Goal: Task Accomplishment & Management: Manage account settings

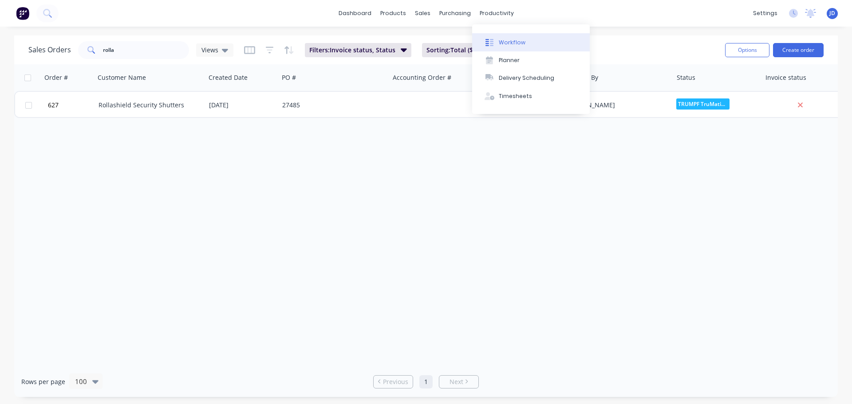
click at [509, 50] on button "Workflow" at bounding box center [531, 42] width 118 height 18
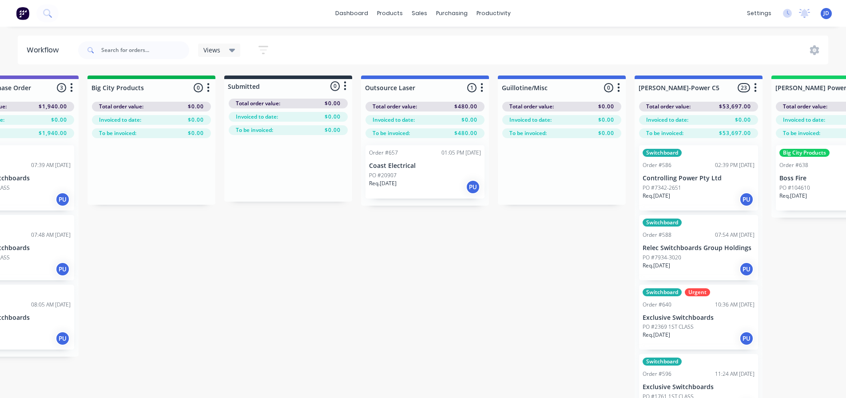
drag, startPoint x: 346, startPoint y: 331, endPoint x: 408, endPoint y: 316, distance: 63.0
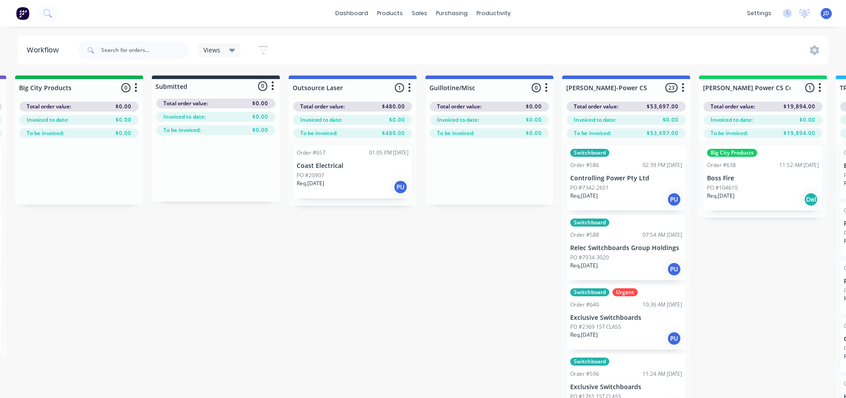
drag, startPoint x: 204, startPoint y: 260, endPoint x: 250, endPoint y: 255, distance: 45.5
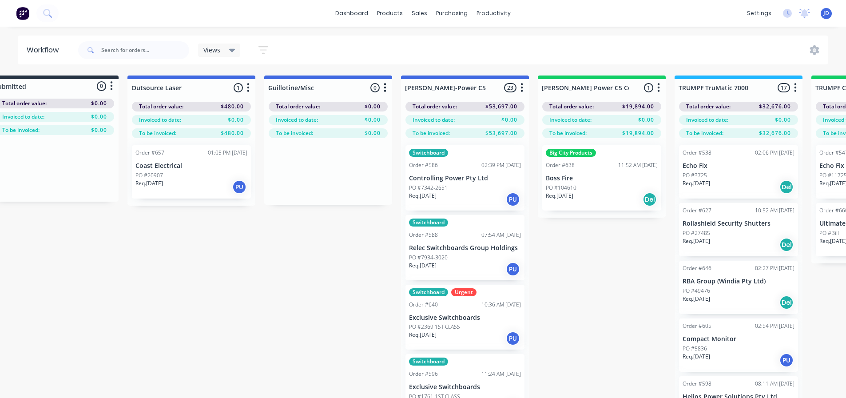
drag, startPoint x: 346, startPoint y: 250, endPoint x: 362, endPoint y: 250, distance: 15.6
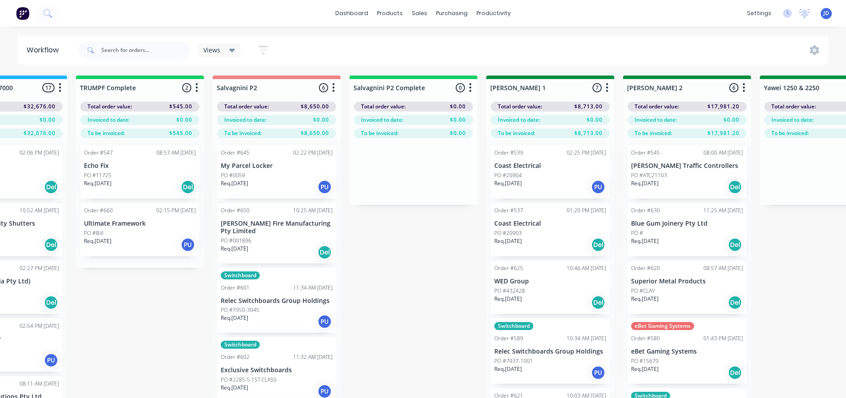
scroll to position [0, 1175]
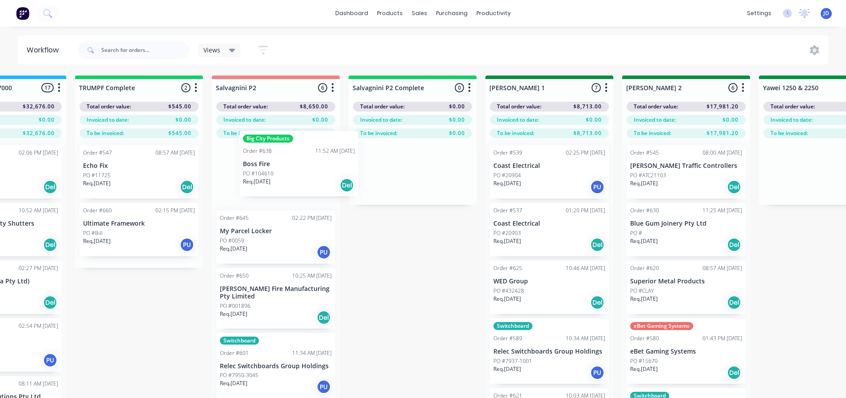
drag, startPoint x: 380, startPoint y: 194, endPoint x: 271, endPoint y: 178, distance: 110.4
click at [269, 175] on div "On Hold 1 Status colour #FF4949 hex #FF4949 Save Cancel Notifications Email SMS…" at bounding box center [847, 252] width 4056 height 354
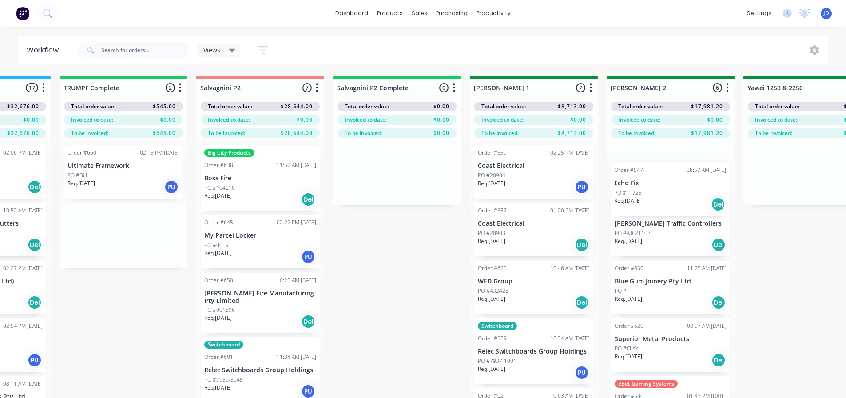
drag, startPoint x: 130, startPoint y: 188, endPoint x: 659, endPoint y: 170, distance: 529.1
click at [664, 184] on div "On Hold 1 Status colour #FF4949 hex #FF4949 Save Cancel Notifications Email SMS…" at bounding box center [831, 252] width 4056 height 354
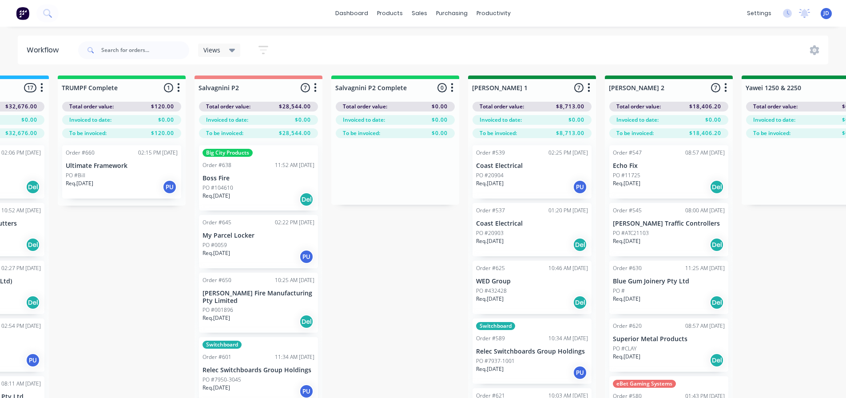
click at [135, 177] on div "PO #Bill" at bounding box center [122, 175] width 112 height 8
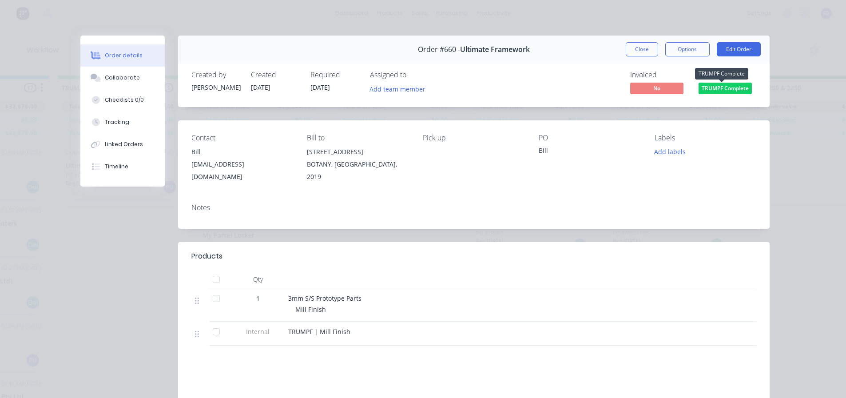
click at [719, 90] on span "TRUMPF Complete" at bounding box center [724, 88] width 53 height 11
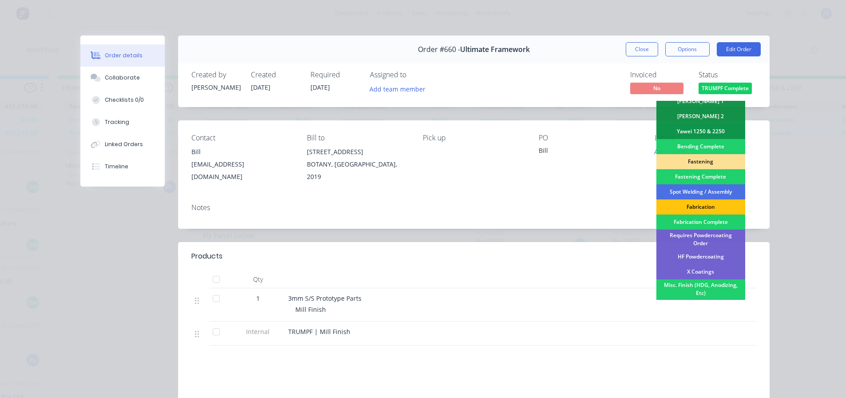
scroll to position [259, 0]
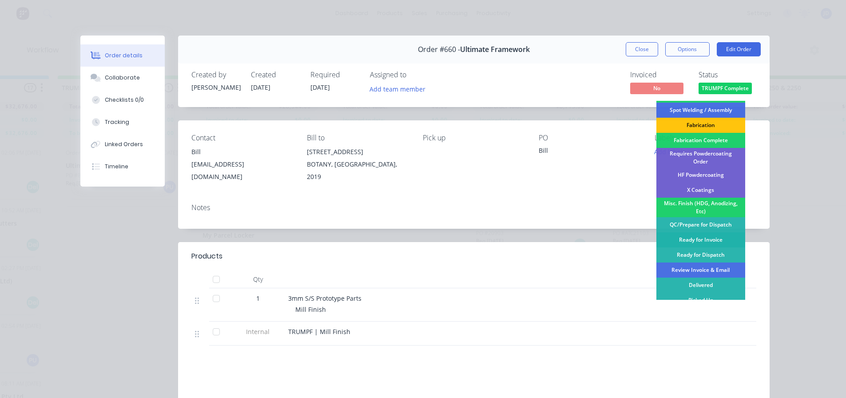
click at [706, 236] on div "Ready for Invoice" at bounding box center [700, 239] width 89 height 15
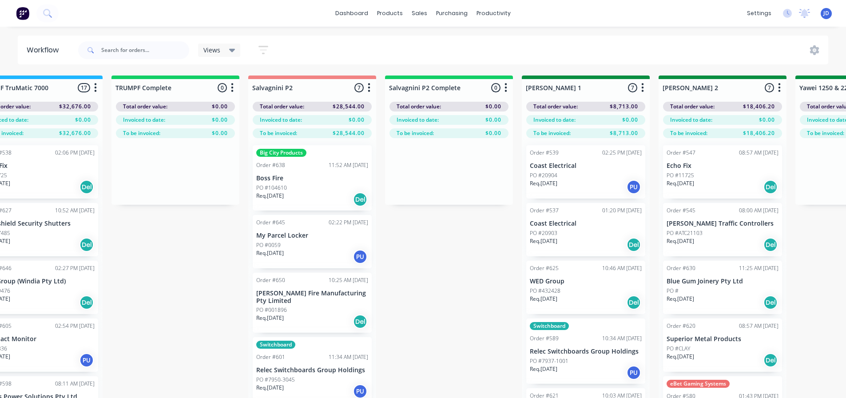
scroll to position [0, 1085]
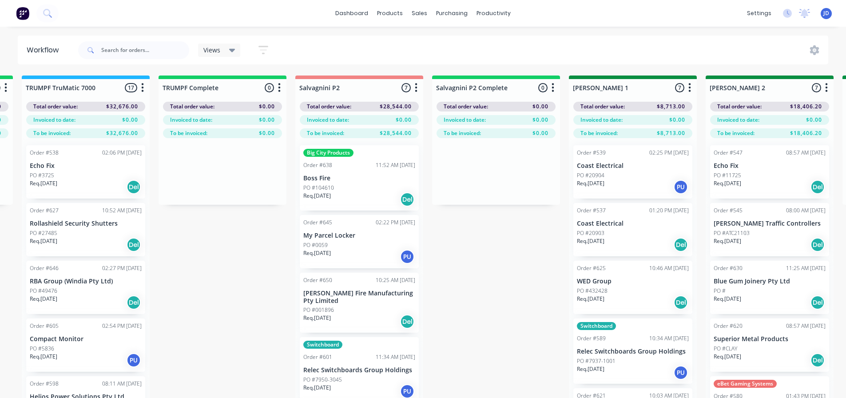
drag, startPoint x: 443, startPoint y: 289, endPoint x: 387, endPoint y: 274, distance: 57.4
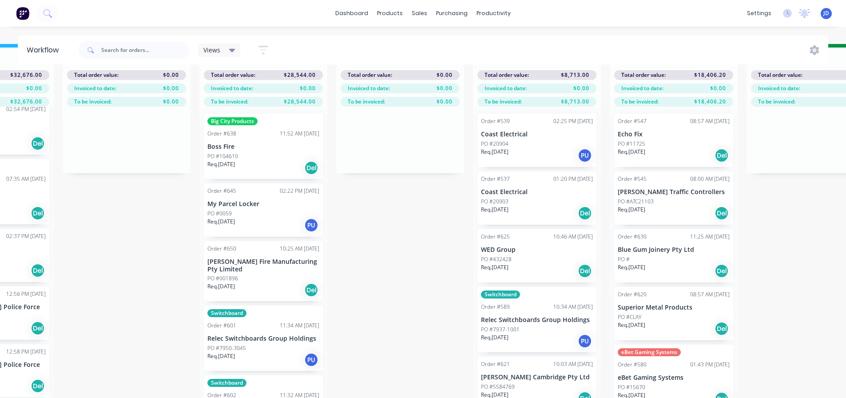
scroll to position [38, 1266]
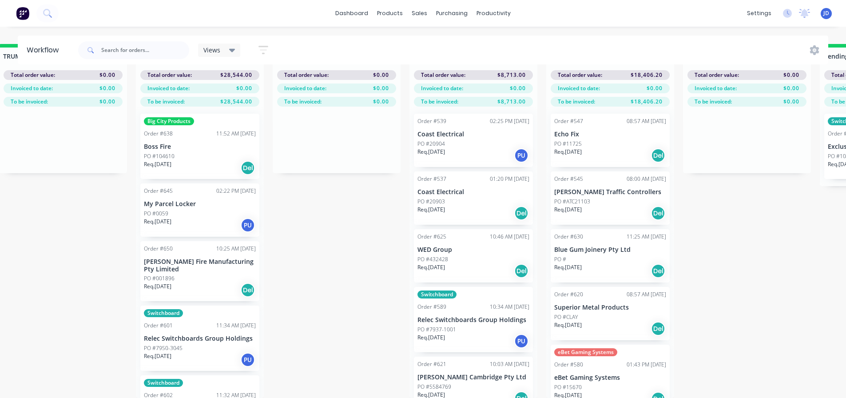
drag, startPoint x: 243, startPoint y: 277, endPoint x: 245, endPoint y: 256, distance: 20.9
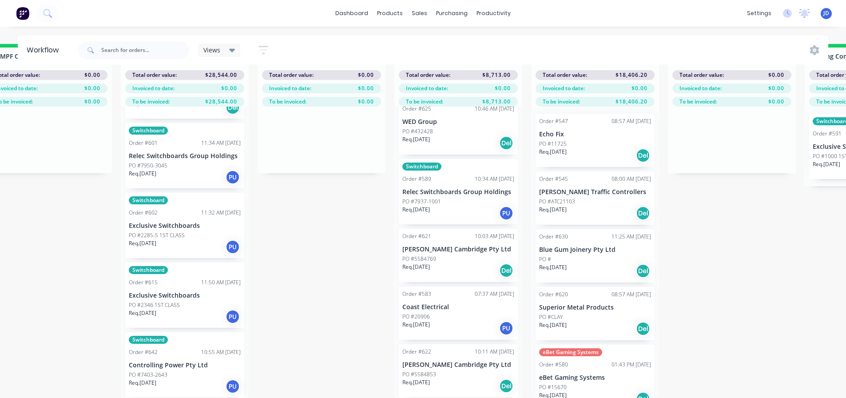
click at [452, 206] on div "Req. [DATE] PU" at bounding box center [458, 213] width 112 height 15
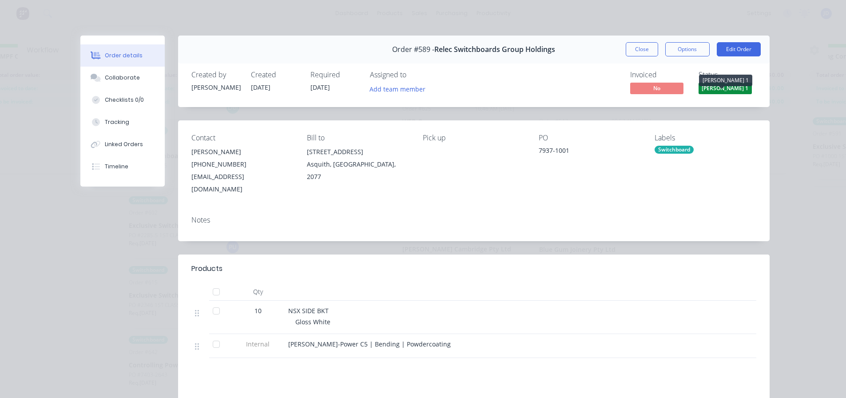
drag, startPoint x: 711, startPoint y: 88, endPoint x: 717, endPoint y: 93, distance: 7.6
click at [712, 88] on span "[PERSON_NAME] 1" at bounding box center [724, 88] width 53 height 11
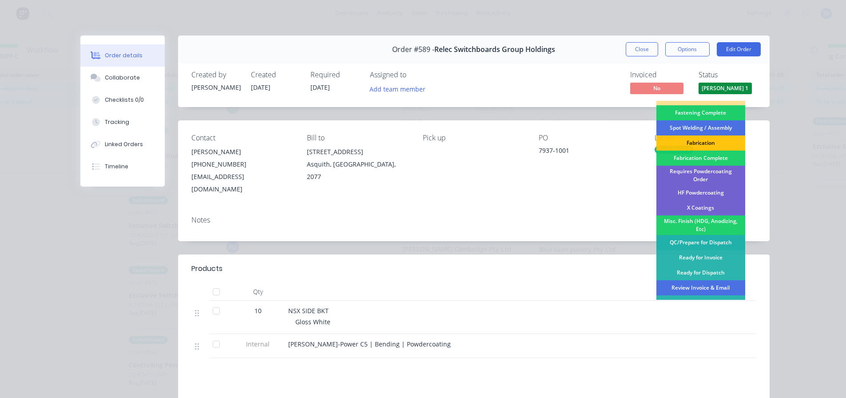
scroll to position [259, 0]
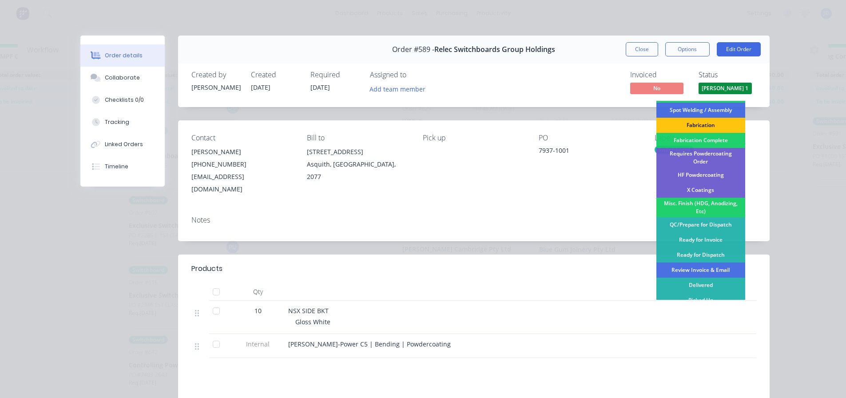
drag, startPoint x: 720, startPoint y: 148, endPoint x: 709, endPoint y: 154, distance: 12.1
click at [721, 148] on div "Requires Powdercoating Order" at bounding box center [700, 158] width 89 height 20
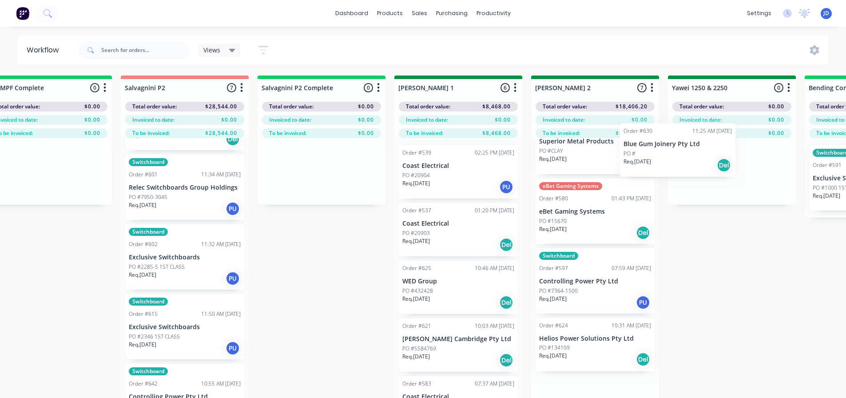
scroll to position [0, 1271]
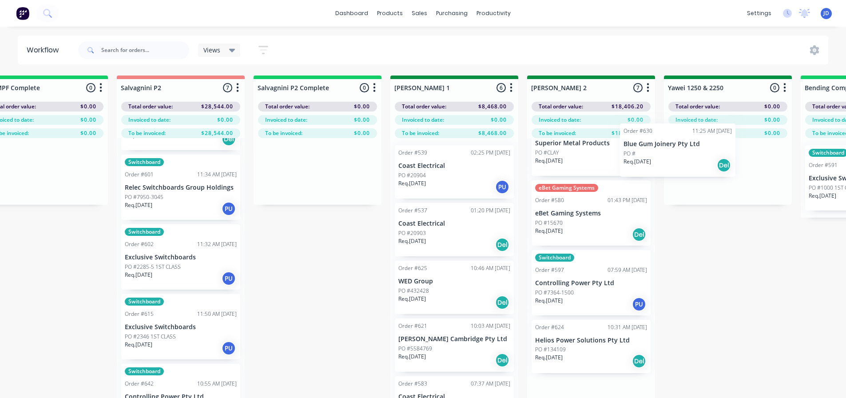
drag, startPoint x: 619, startPoint y: 165, endPoint x: 730, endPoint y: 165, distance: 111.0
click at [730, 166] on div "On Hold 1 Status colour #FF4949 hex #FF4949 Save Cancel Notifications Email SMS…" at bounding box center [752, 252] width 4056 height 354
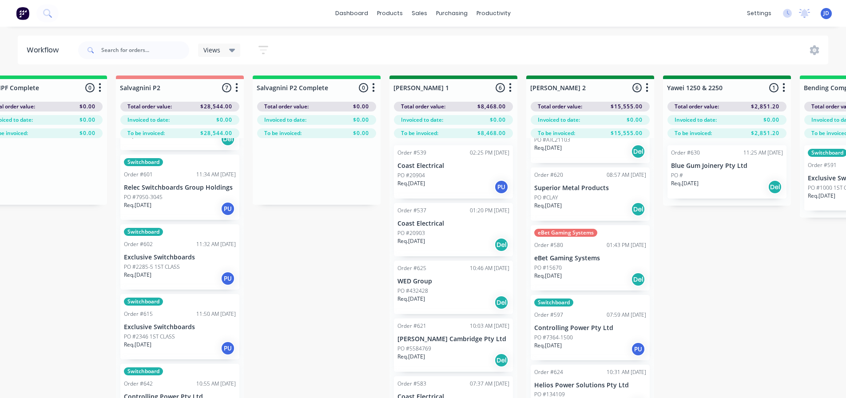
scroll to position [0, 0]
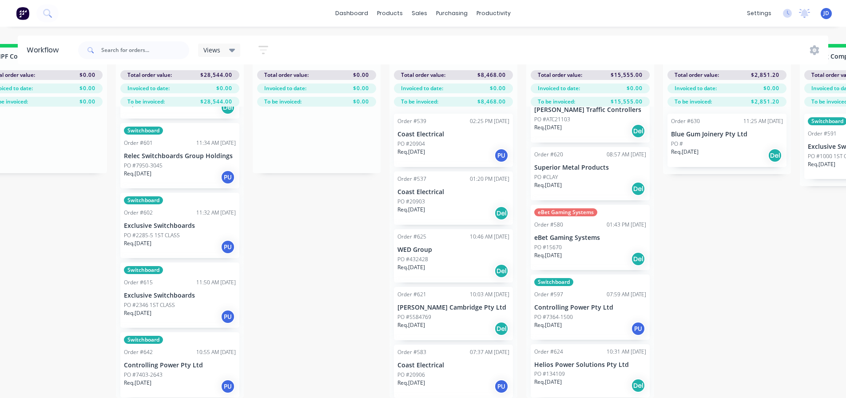
click at [571, 243] on div "PO #15670" at bounding box center [590, 247] width 112 height 8
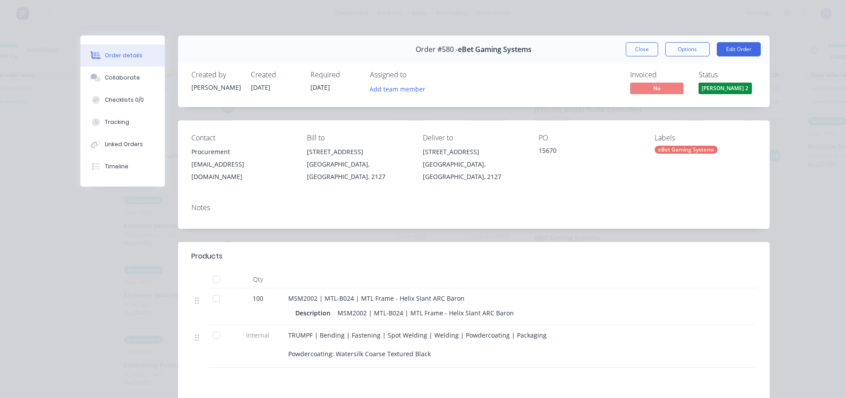
click at [649, 48] on button "Close" at bounding box center [642, 49] width 32 height 14
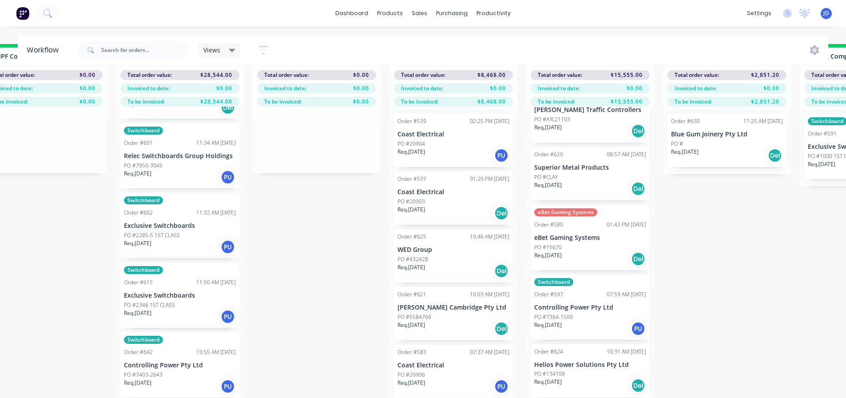
click at [598, 323] on div "Req. [DATE] PU" at bounding box center [590, 328] width 112 height 15
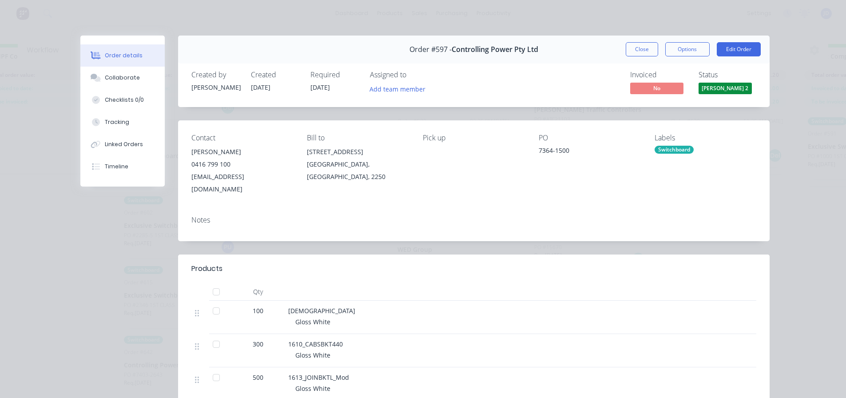
click at [641, 57] on div "Order #597 - Controlling Power Pty Ltd Close Options Edit Order" at bounding box center [473, 50] width 591 height 28
click at [642, 49] on button "Close" at bounding box center [642, 49] width 32 height 14
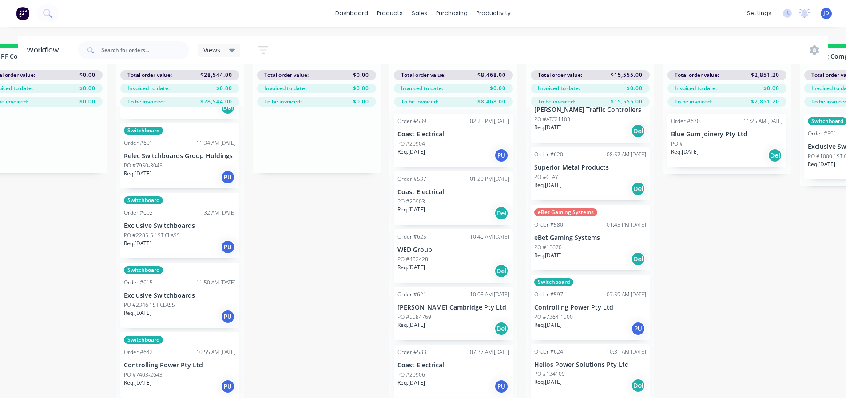
click at [586, 378] on div "Req. [DATE] Del" at bounding box center [590, 385] width 112 height 15
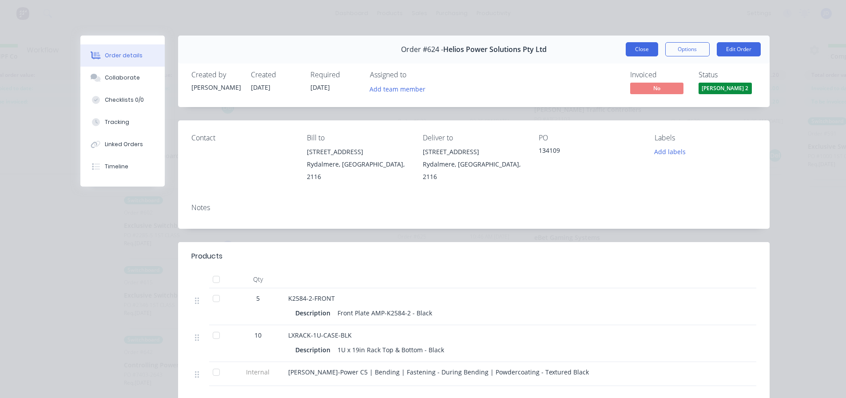
click at [648, 46] on button "Close" at bounding box center [642, 49] width 32 height 14
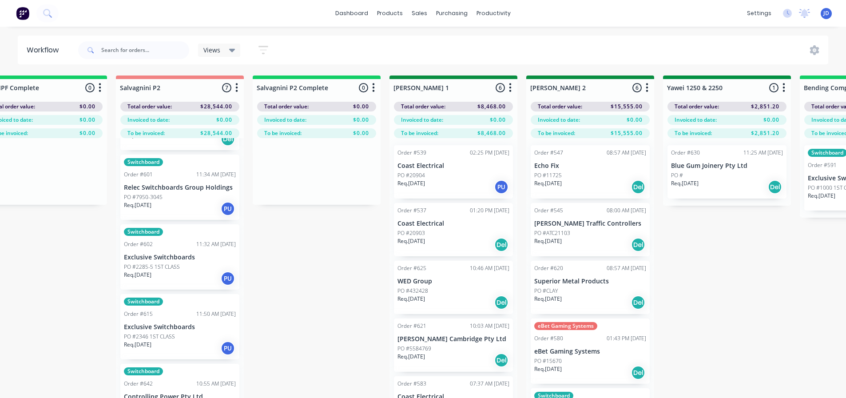
click at [578, 237] on div "Req. [DATE] Del" at bounding box center [590, 244] width 112 height 15
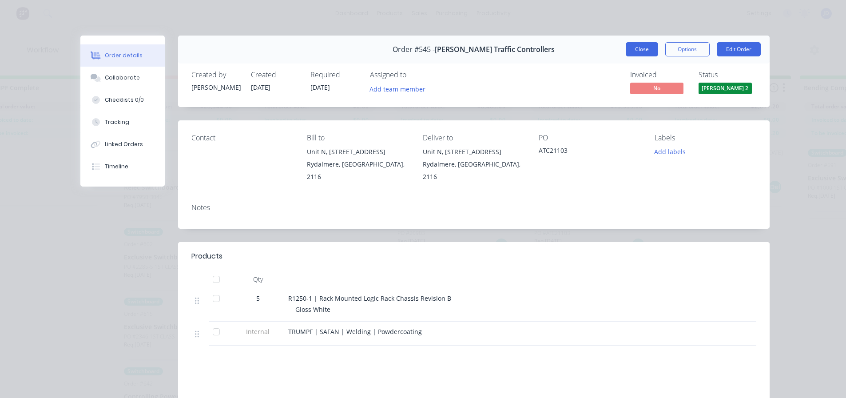
click at [631, 55] on button "Close" at bounding box center [642, 49] width 32 height 14
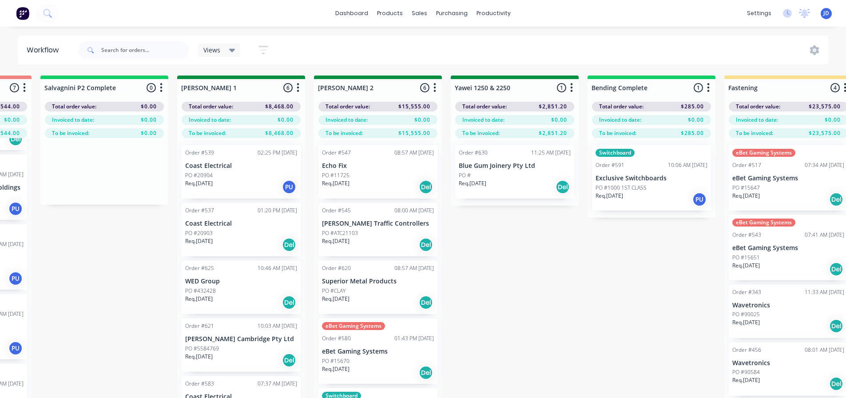
drag, startPoint x: 728, startPoint y: 258, endPoint x: 769, endPoint y: 235, distance: 46.5
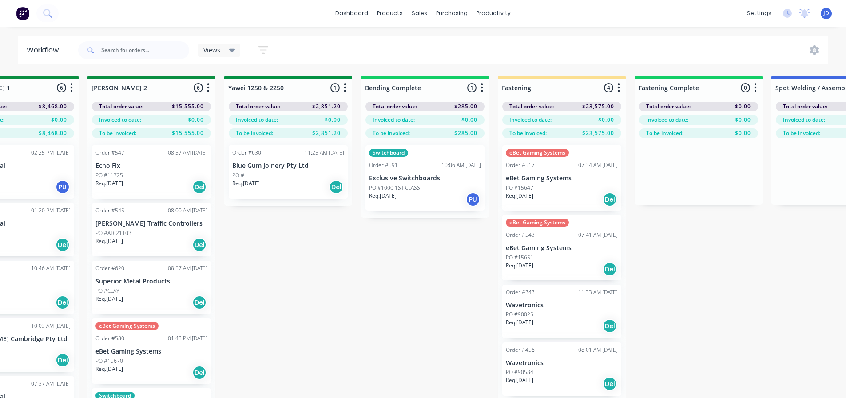
drag, startPoint x: 507, startPoint y: 261, endPoint x: 546, endPoint y: 249, distance: 41.0
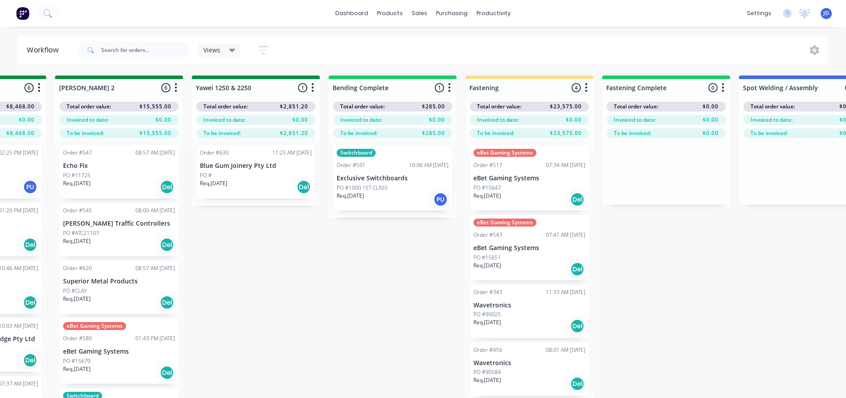
click at [396, 194] on div "Req. [DATE] PU" at bounding box center [393, 199] width 112 height 15
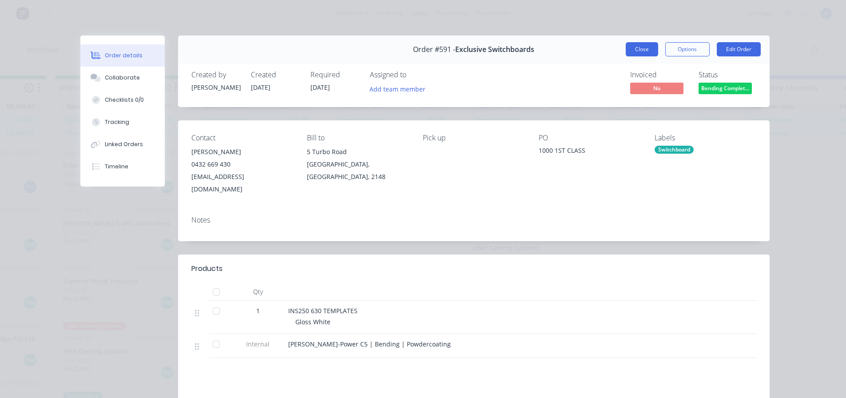
click at [637, 49] on button "Close" at bounding box center [642, 49] width 32 height 14
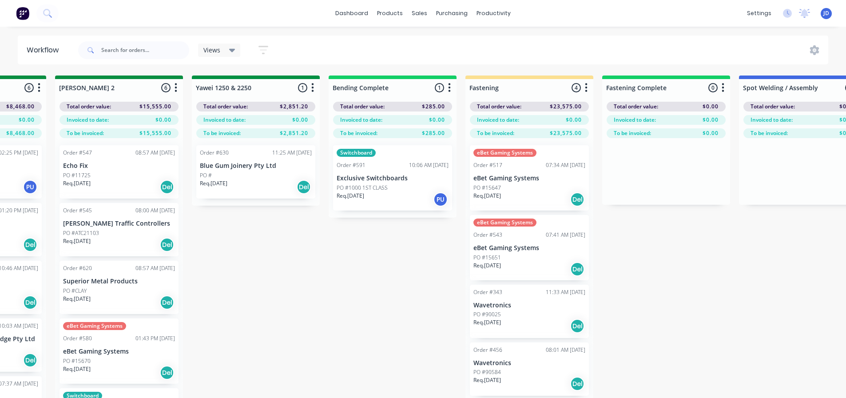
click at [364, 180] on p "Exclusive Switchboards" at bounding box center [393, 178] width 112 height 8
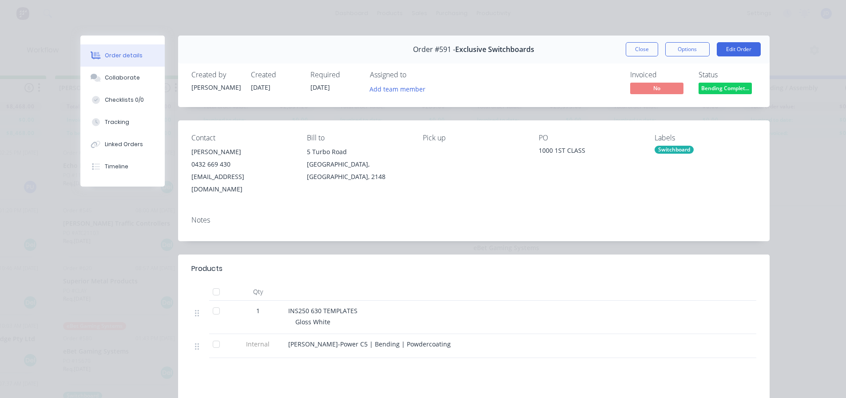
click at [738, 88] on span "Bending Complet..." at bounding box center [724, 88] width 53 height 11
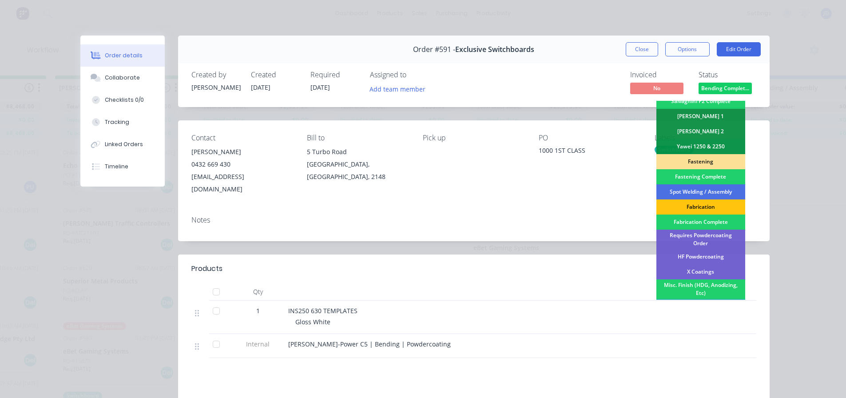
click at [716, 230] on div "Requires Powdercoating Order" at bounding box center [700, 240] width 89 height 20
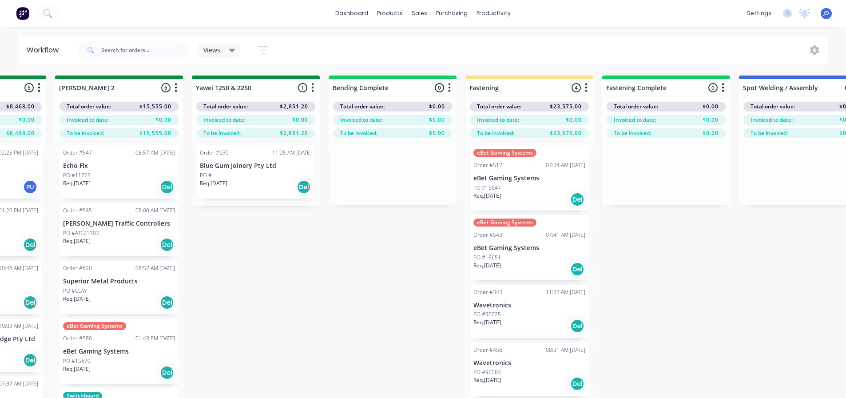
drag, startPoint x: 637, startPoint y: 222, endPoint x: 619, endPoint y: 221, distance: 17.3
click at [638, 222] on div "On Hold 1 Status colour #FF4949 hex #FF4949 Save Cancel Notifications Email SMS…" at bounding box center [280, 252] width 4056 height 354
click at [543, 186] on div "PO #15647" at bounding box center [529, 188] width 112 height 8
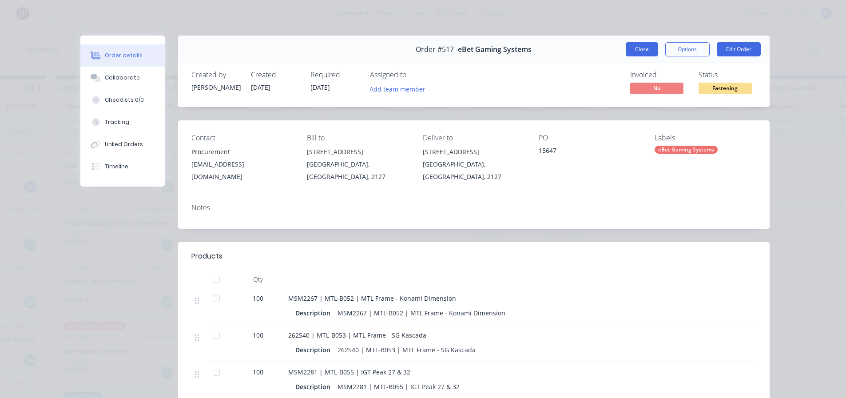
click at [643, 54] on button "Close" at bounding box center [642, 49] width 32 height 14
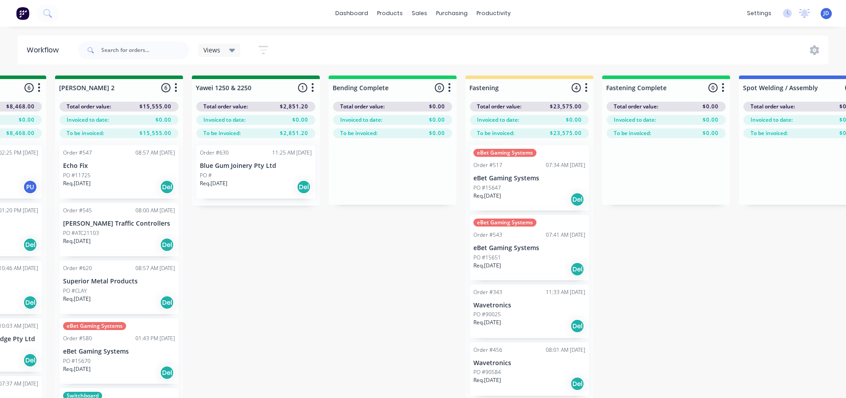
click at [515, 260] on div "PO #15651" at bounding box center [529, 258] width 112 height 8
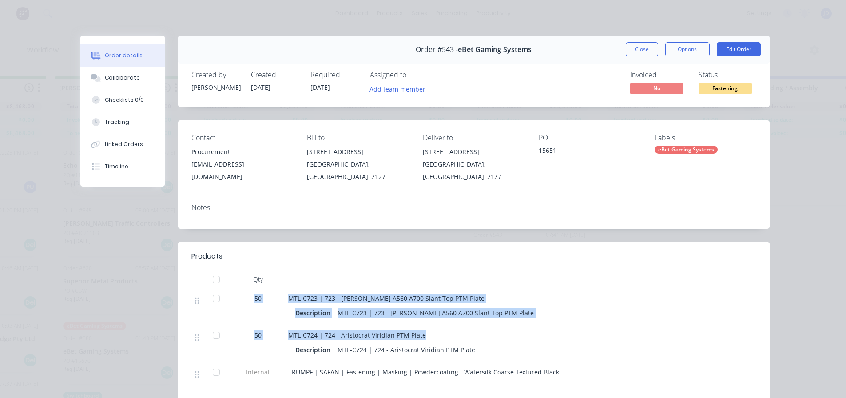
drag, startPoint x: 424, startPoint y: 336, endPoint x: 316, endPoint y: 277, distance: 123.6
click at [300, 277] on div "Qty 50 MTL-C723 | 723 - [PERSON_NAME] A560 A700 Slant Top PTM Plate Description…" at bounding box center [473, 327] width 565 height 115
drag, startPoint x: 553, startPoint y: 309, endPoint x: 654, endPoint y: 108, distance: 225.4
click at [552, 309] on div "Description MTL-C723 | 723 - [PERSON_NAME] A560 A700 Slant Top PTM Plate" at bounding box center [462, 312] width 334 height 13
click at [645, 53] on button "Close" at bounding box center [642, 49] width 32 height 14
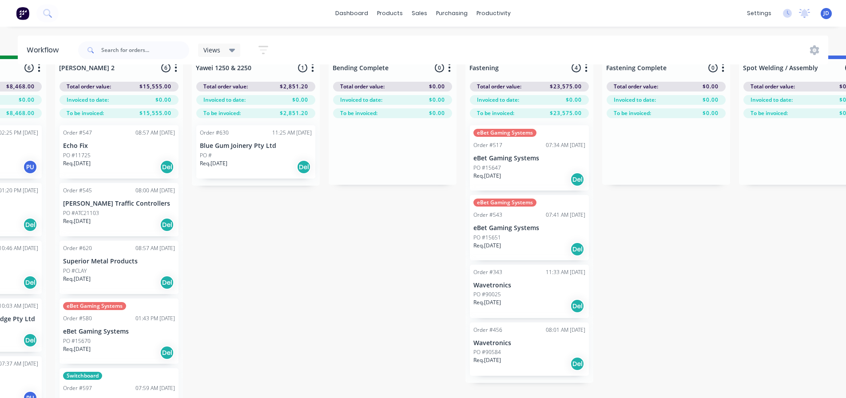
scroll to position [38, 1742]
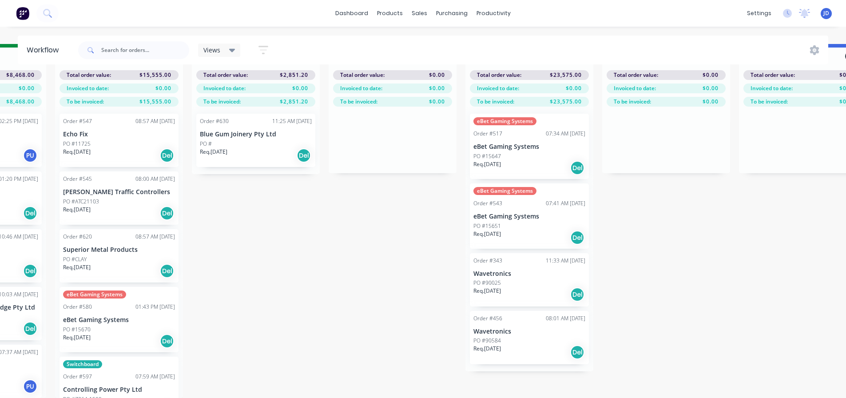
click at [521, 345] on div "Req. [DATE] Del" at bounding box center [529, 352] width 112 height 15
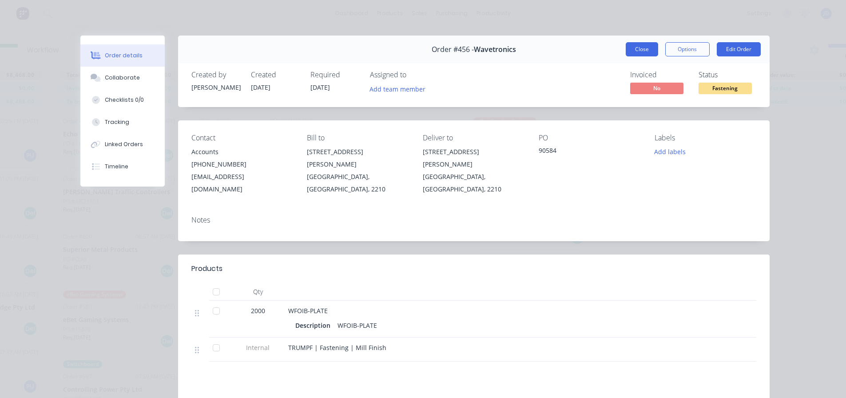
click at [633, 52] on button "Close" at bounding box center [642, 49] width 32 height 14
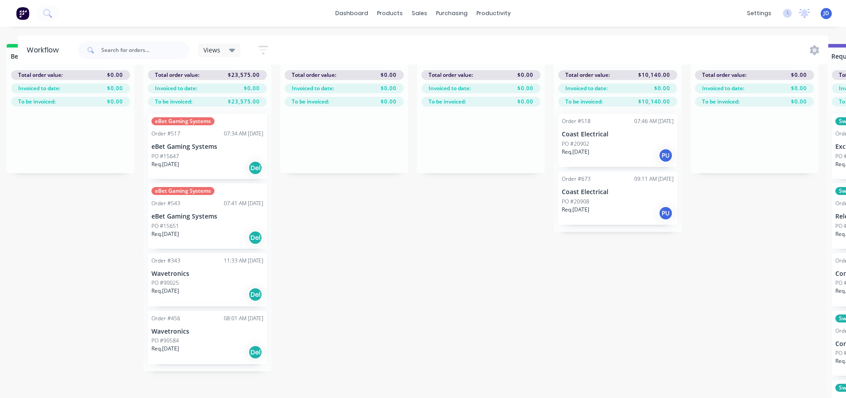
drag, startPoint x: 361, startPoint y: 308, endPoint x: 396, endPoint y: 308, distance: 34.2
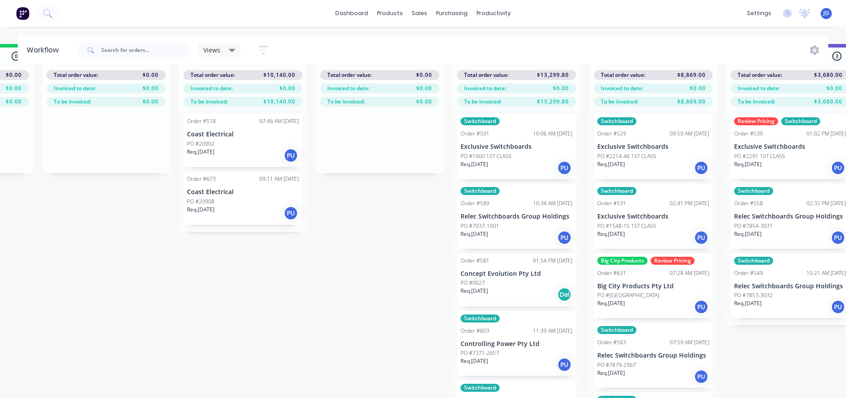
drag, startPoint x: 342, startPoint y: 275, endPoint x: 455, endPoint y: 265, distance: 113.2
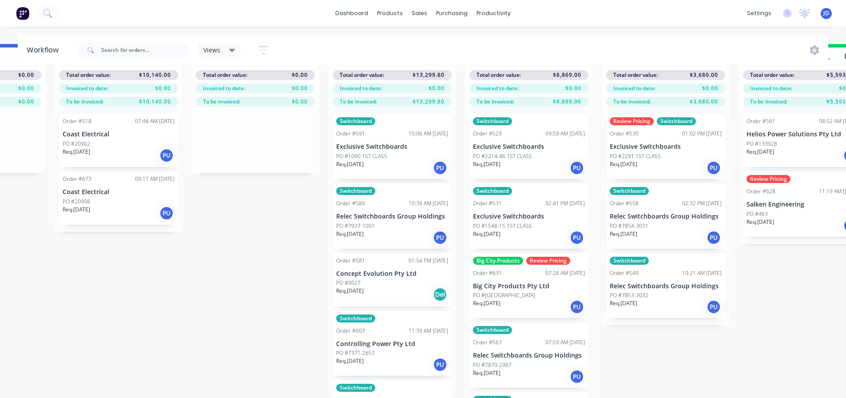
click at [133, 148] on div "Req. [DATE] PU" at bounding box center [119, 155] width 112 height 15
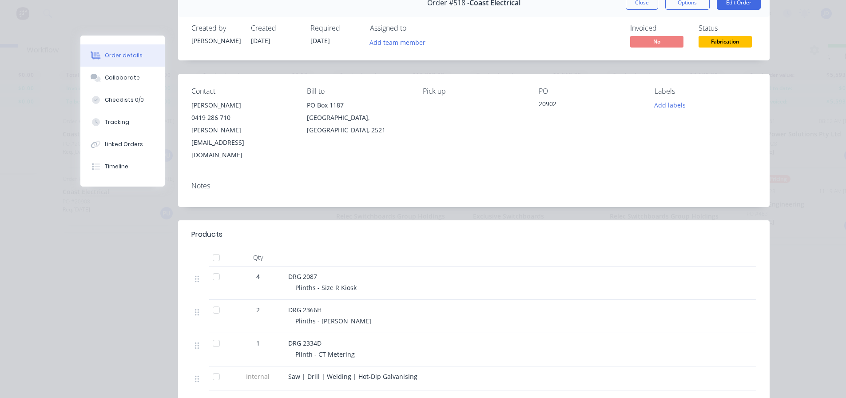
scroll to position [0, 0]
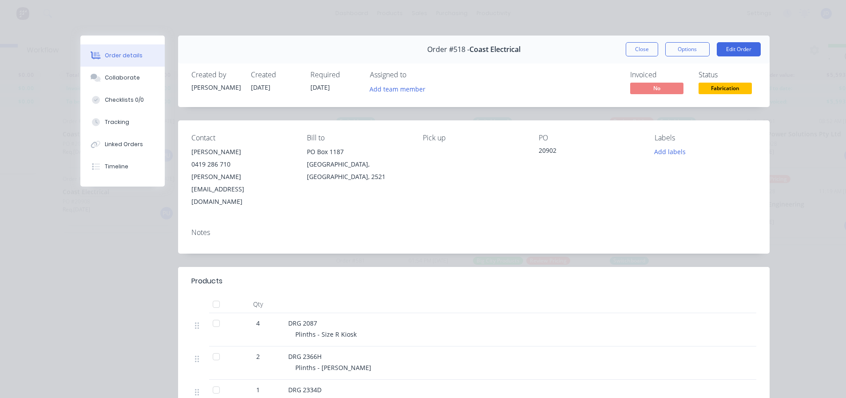
drag, startPoint x: 642, startPoint y: 48, endPoint x: 627, endPoint y: 55, distance: 16.9
click at [642, 48] on button "Close" at bounding box center [642, 49] width 32 height 14
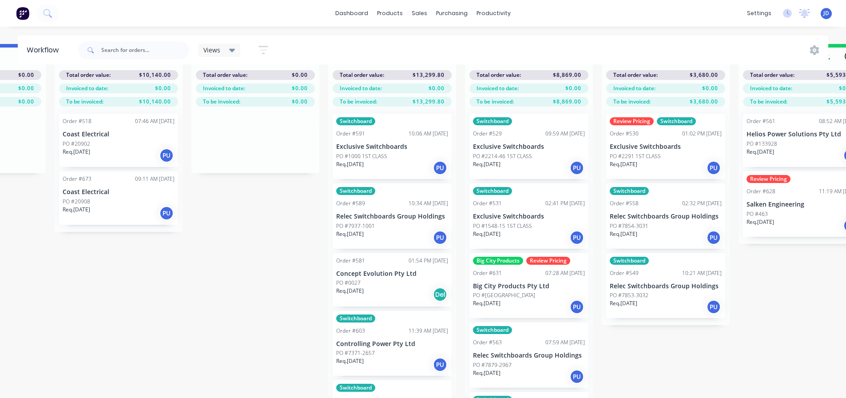
click at [127, 198] on div "PO #20908" at bounding box center [119, 202] width 112 height 8
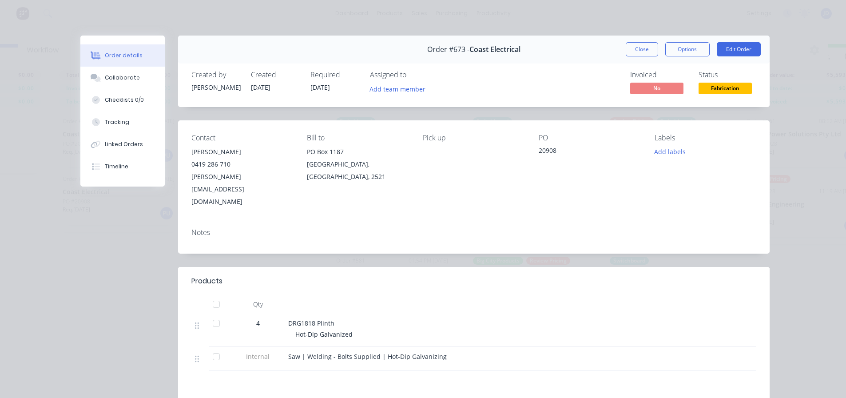
drag, startPoint x: 641, startPoint y: 46, endPoint x: 609, endPoint y: 68, distance: 38.6
click at [640, 46] on button "Close" at bounding box center [642, 49] width 32 height 14
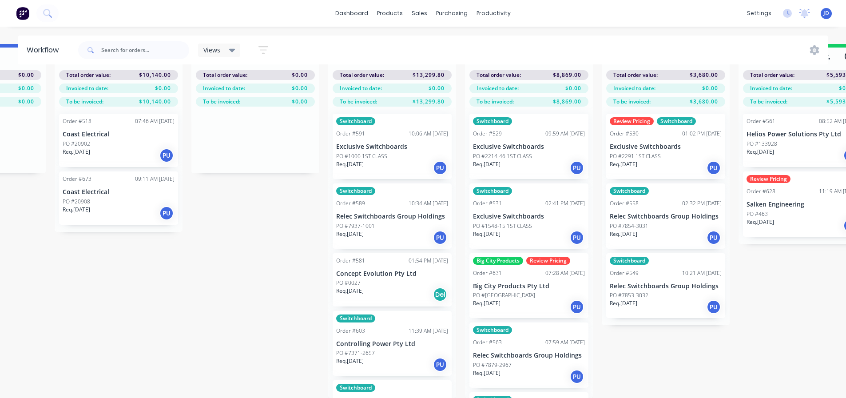
click at [91, 147] on div "Order #518 07:46 AM [DATE] Coast Electrical PO #20902 Req. [DATE] PU Order #673…" at bounding box center [119, 169] width 128 height 125
click at [91, 148] on p "Req. [DATE]" at bounding box center [77, 152] width 28 height 8
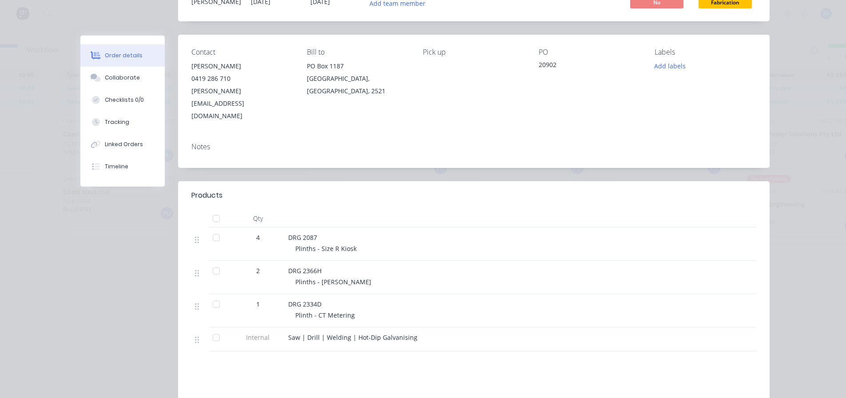
scroll to position [89, 0]
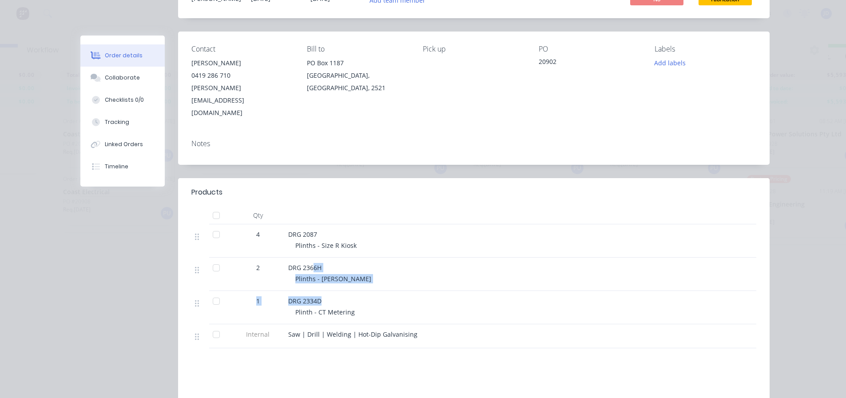
drag, startPoint x: 320, startPoint y: 249, endPoint x: 310, endPoint y: 240, distance: 13.2
click at [310, 240] on div "4 DRG 2087 Plinths - Size R Kiosk 2 DRG 2366H Plinths - [PERSON_NAME] 1 DRG 233…" at bounding box center [473, 286] width 565 height 124
click at [467, 263] on div "DRG 2366H" at bounding box center [462, 267] width 348 height 9
drag, startPoint x: 366, startPoint y: 273, endPoint x: 367, endPoint y: 286, distance: 13.4
click at [367, 296] on div "DRG 2334D" at bounding box center [462, 300] width 348 height 9
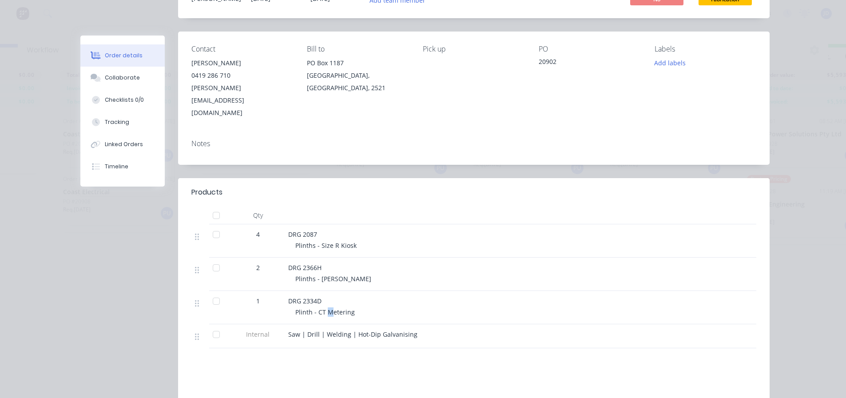
drag, startPoint x: 325, startPoint y: 290, endPoint x: 334, endPoint y: 289, distance: 9.4
click at [329, 308] on span "Plinth - CT Metering" at bounding box center [324, 312] width 59 height 8
click at [327, 308] on span "Plinth - CT Metering" at bounding box center [324, 312] width 59 height 8
click at [346, 308] on span "Plinth - CT Metering" at bounding box center [324, 312] width 59 height 8
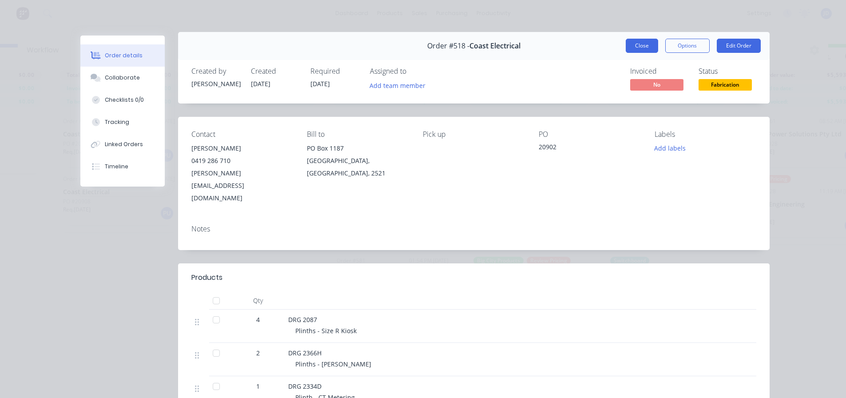
scroll to position [0, 0]
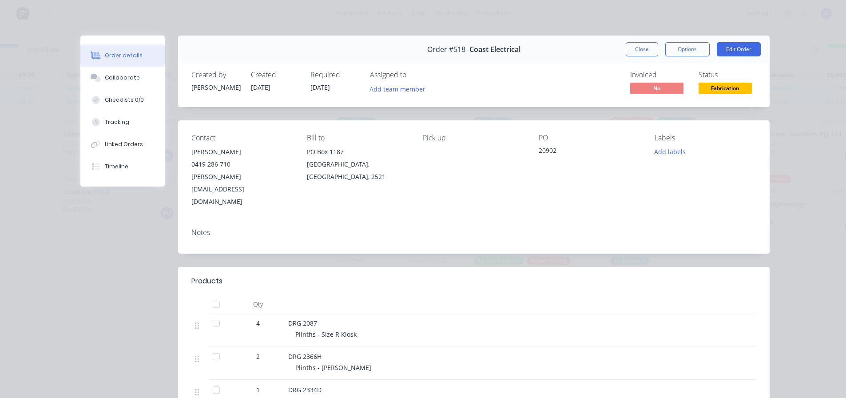
click at [635, 44] on button "Close" at bounding box center [642, 49] width 32 height 14
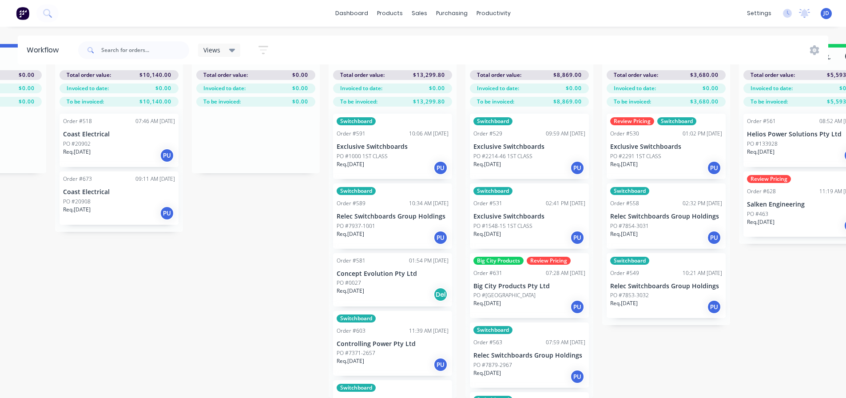
click at [145, 188] on div "Order #673 09:11 AM [DATE] Coast Electrical PO #20908 Req. [DATE] PU" at bounding box center [118, 197] width 119 height 53
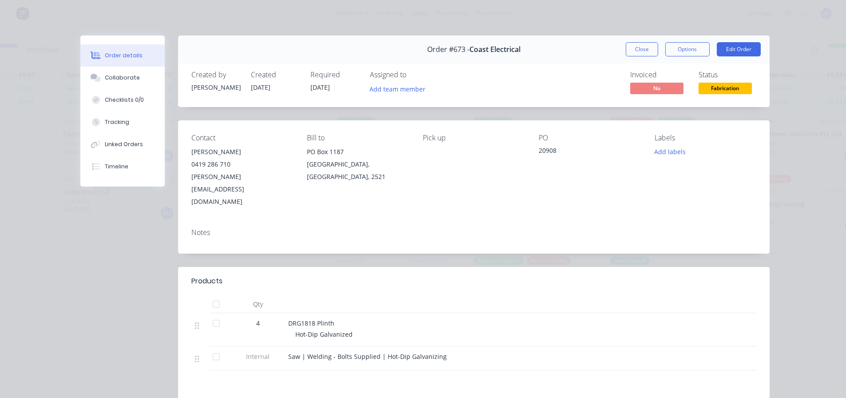
click at [633, 48] on button "Close" at bounding box center [642, 49] width 32 height 14
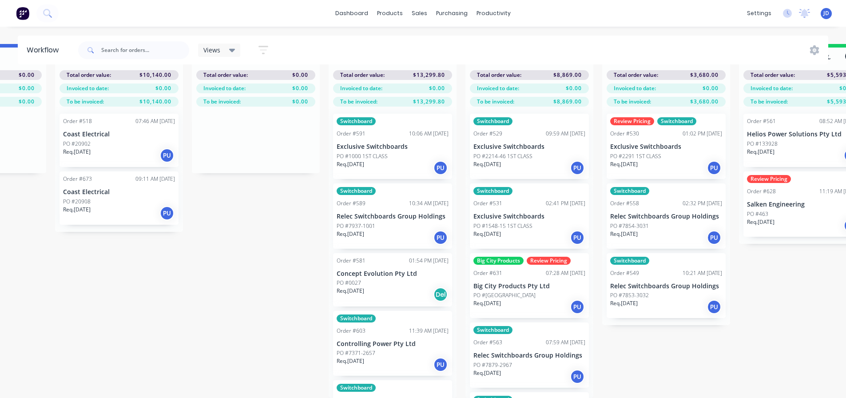
click at [99, 158] on div "Order #518 07:46 AM [DATE] Coast Electrical PO #20902 Req. [DATE] PU" at bounding box center [118, 140] width 119 height 53
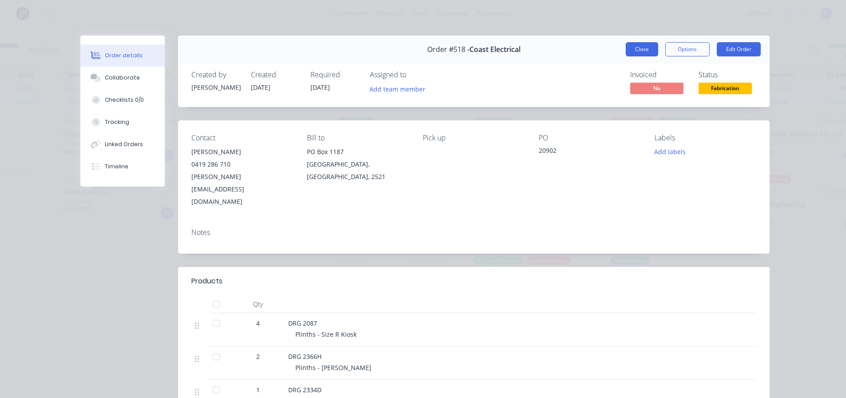
click at [641, 47] on button "Close" at bounding box center [642, 49] width 32 height 14
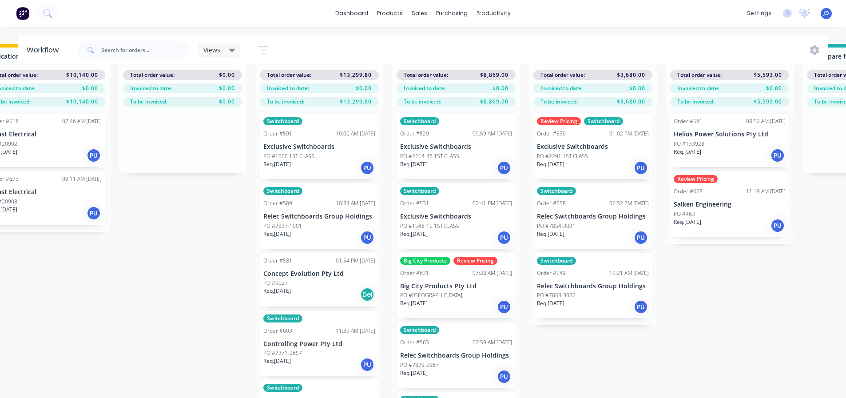
drag, startPoint x: 227, startPoint y: 270, endPoint x: 254, endPoint y: 273, distance: 26.3
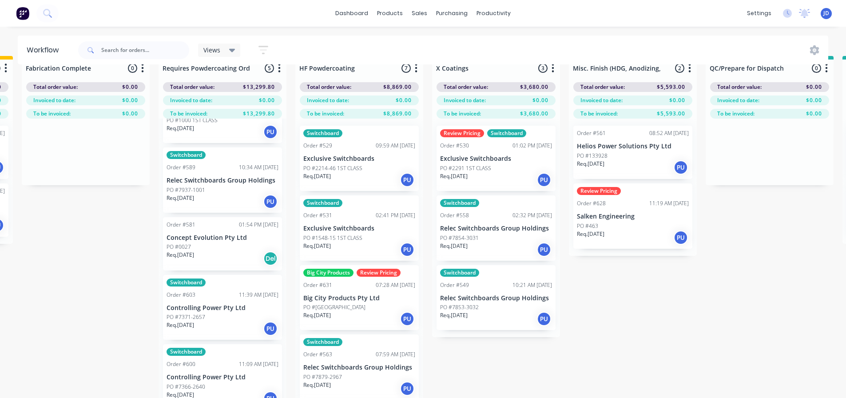
scroll to position [38, 2732]
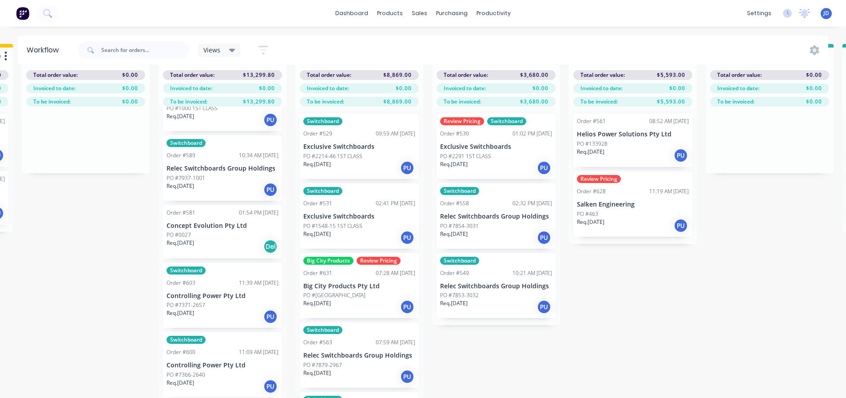
click at [239, 239] on div "Req. [DATE] Del" at bounding box center [222, 246] width 112 height 15
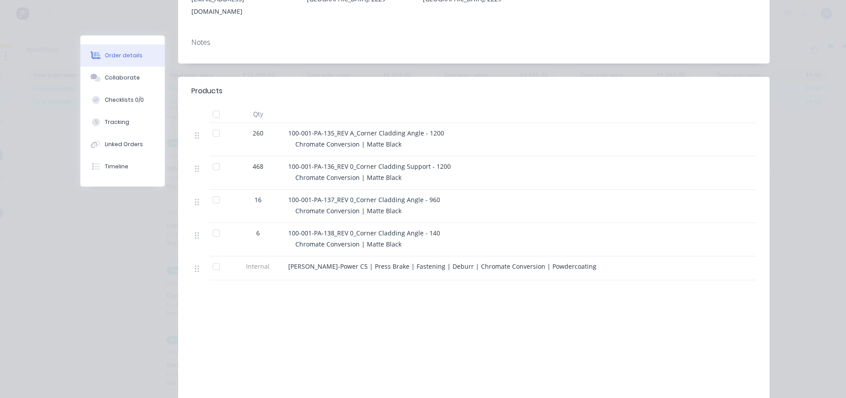
scroll to position [0, 0]
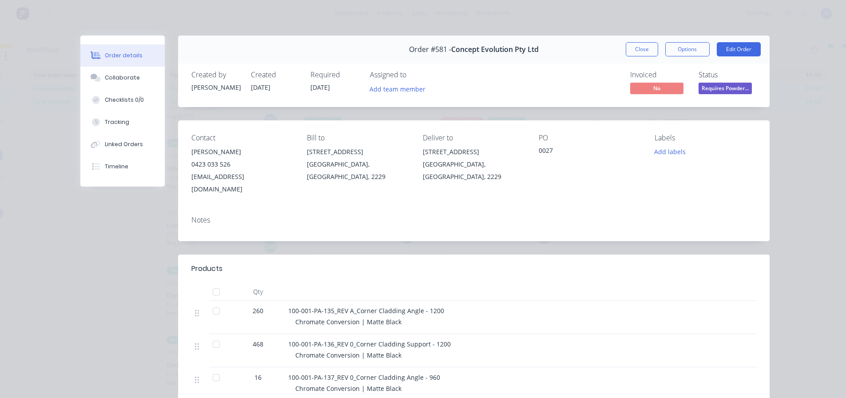
drag, startPoint x: 630, startPoint y: 44, endPoint x: 624, endPoint y: 53, distance: 10.8
click at [630, 47] on button "Close" at bounding box center [642, 49] width 32 height 14
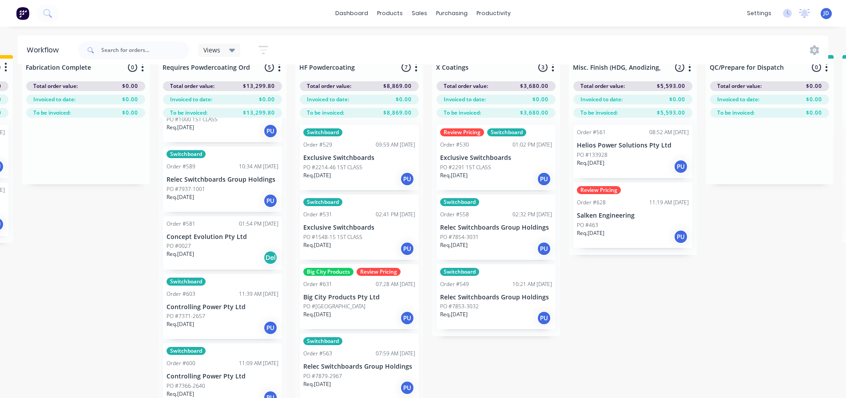
scroll to position [38, 2732]
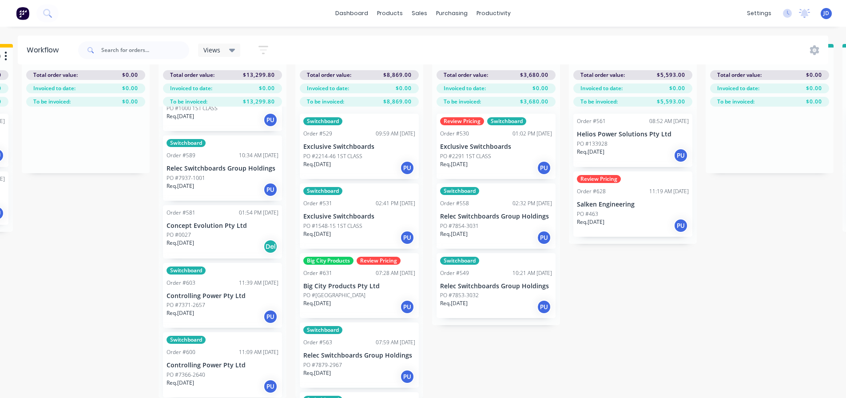
click at [178, 263] on div "Switchboard Order #603 11:39 AM [DATE] Controlling Power Pty Ltd PO #7371-2657 …" at bounding box center [222, 295] width 119 height 65
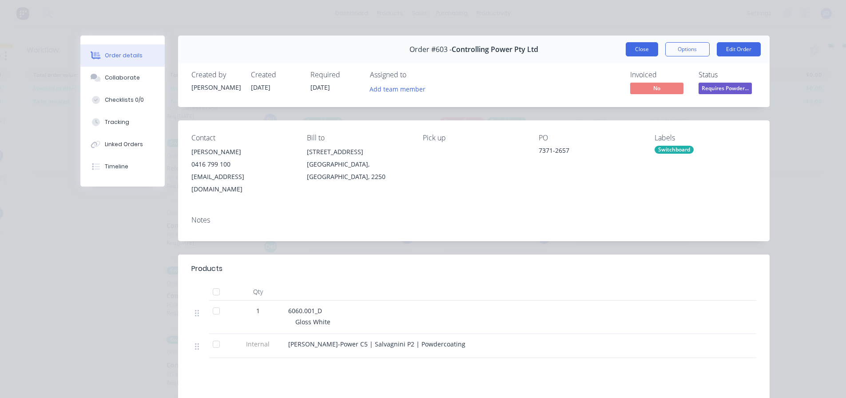
click at [634, 42] on button "Close" at bounding box center [642, 49] width 32 height 14
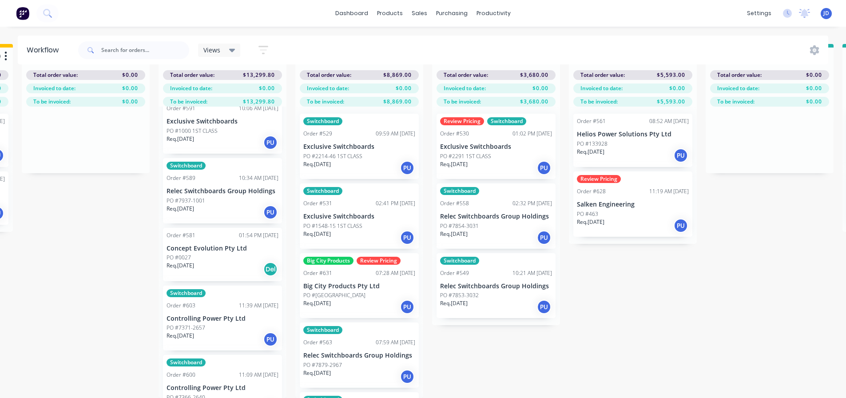
scroll to position [0, 0]
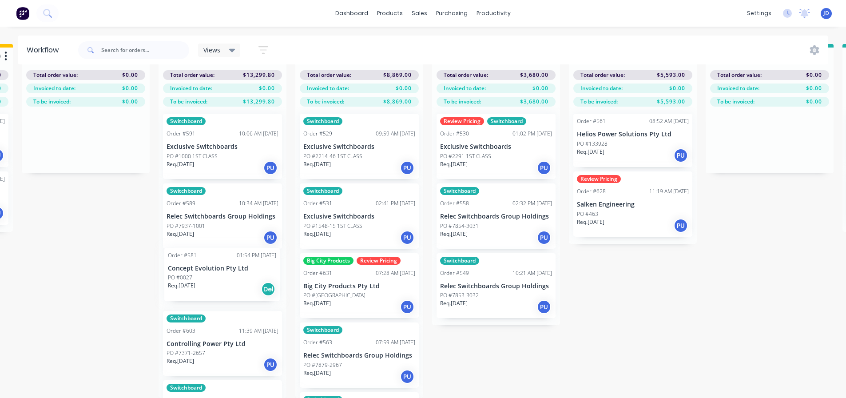
click at [224, 292] on div "Switchboard Order #591 10:06 AM [DATE] Exclusive Switchboards PO #1000 1ST CLAS…" at bounding box center [222, 252] width 128 height 291
click at [225, 289] on div "Switchboard Order #591 10:06 AM [DATE] Exclusive Switchboards PO #1000 1ST CLAS…" at bounding box center [222, 252] width 128 height 291
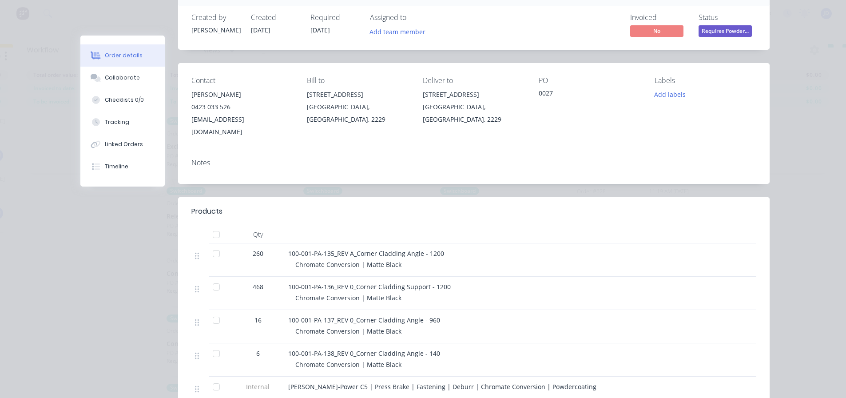
scroll to position [178, 0]
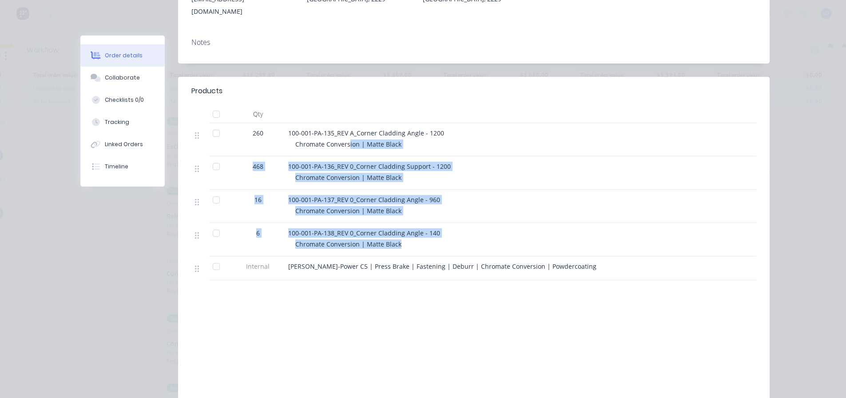
drag, startPoint x: 428, startPoint y: 234, endPoint x: 345, endPoint y: 129, distance: 134.0
click at [345, 129] on div "260 100-001-PA-135_REV A_Corner Cladding Angle - 1200 Chromate Conversion | Mat…" at bounding box center [473, 201] width 565 height 157
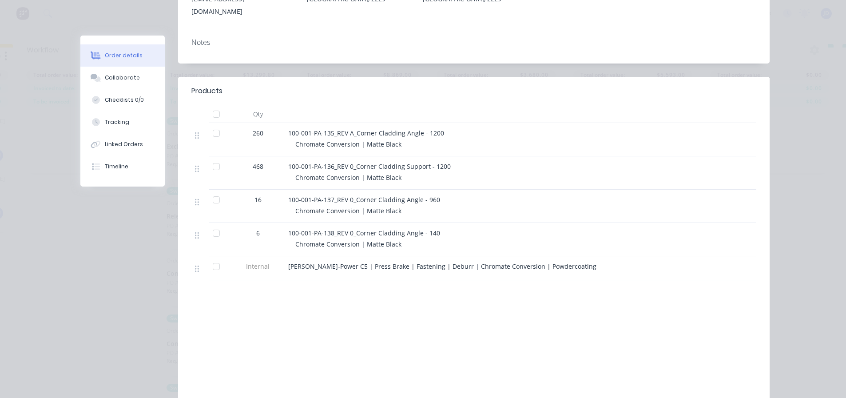
click at [511, 310] on div "Labour $0.00 Sub total $12,559.80 Margin $0.00 ( 0.00 %) Tax $1,255.98 Total $1…" at bounding box center [473, 360] width 565 height 103
click at [99, 76] on button "Collaborate" at bounding box center [122, 78] width 84 height 22
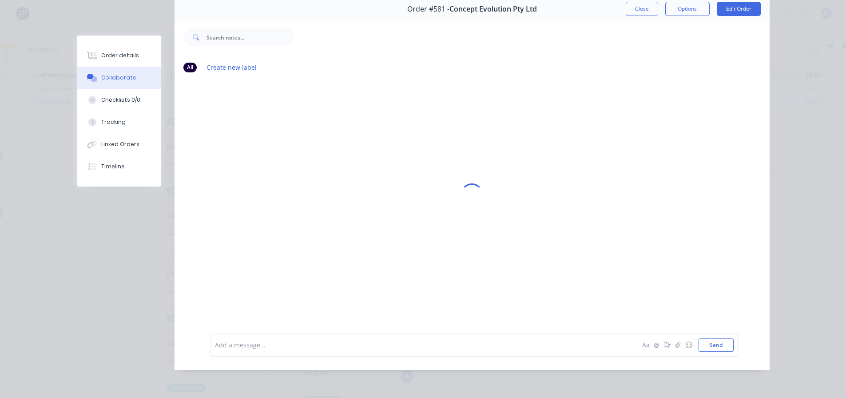
scroll to position [0, 0]
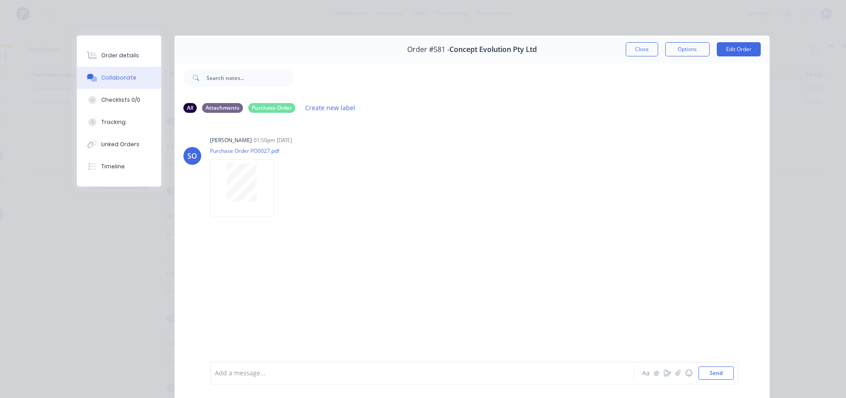
click at [637, 56] on button "Close" at bounding box center [642, 49] width 32 height 14
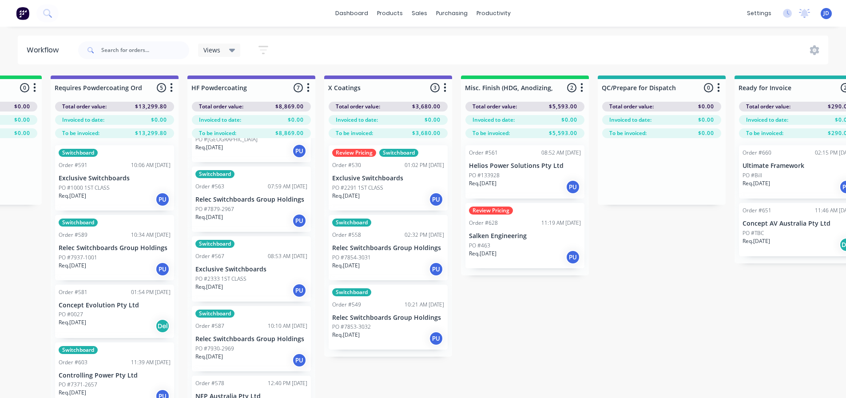
scroll to position [0, 2997]
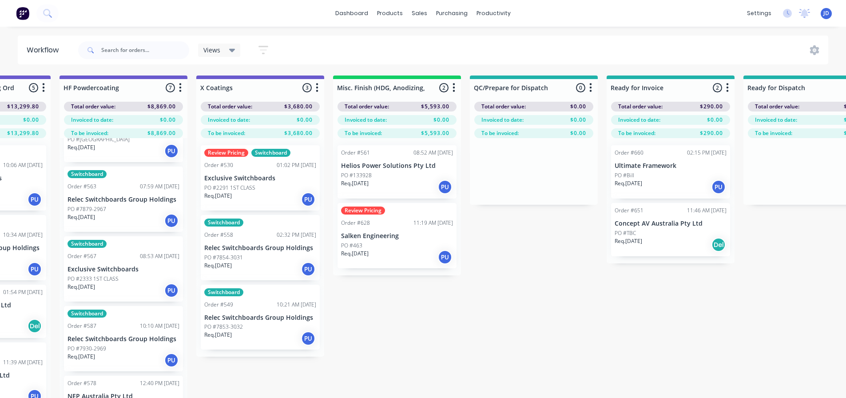
drag, startPoint x: 611, startPoint y: 325, endPoint x: 666, endPoint y: 310, distance: 56.2
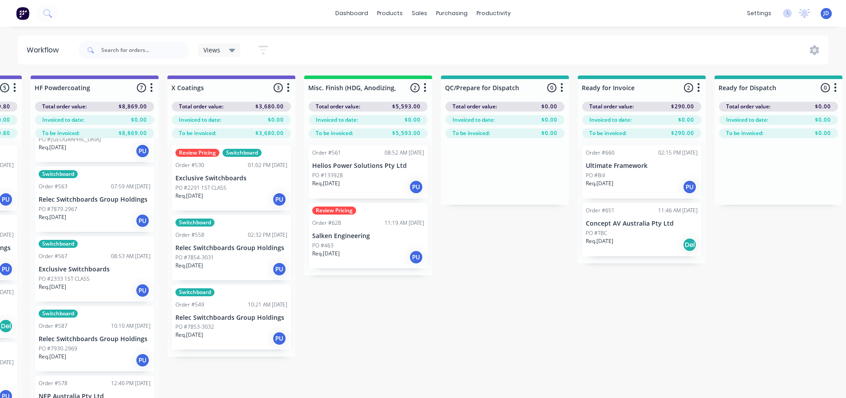
click at [364, 184] on div "Req. [DATE] PU" at bounding box center [368, 186] width 112 height 15
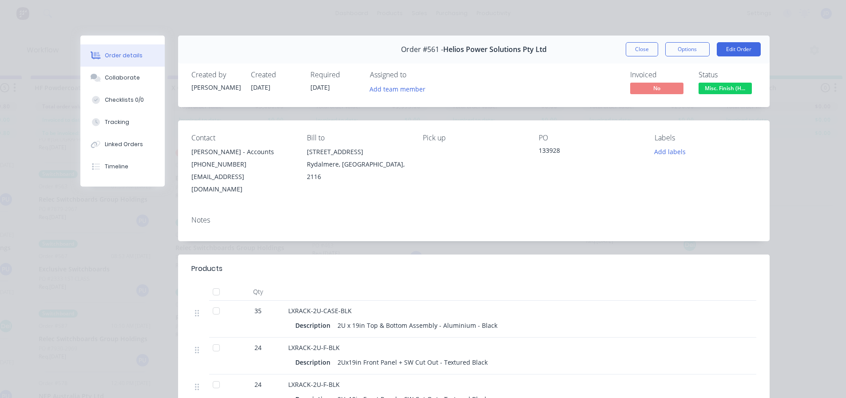
click at [634, 49] on button "Close" at bounding box center [642, 49] width 32 height 14
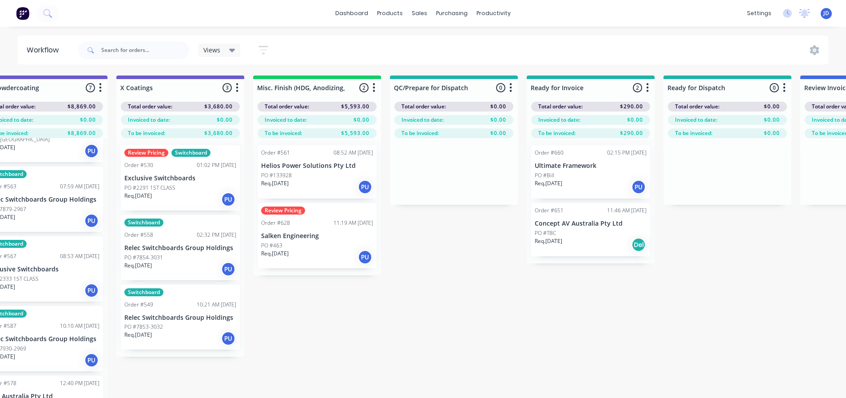
scroll to position [0, 3267]
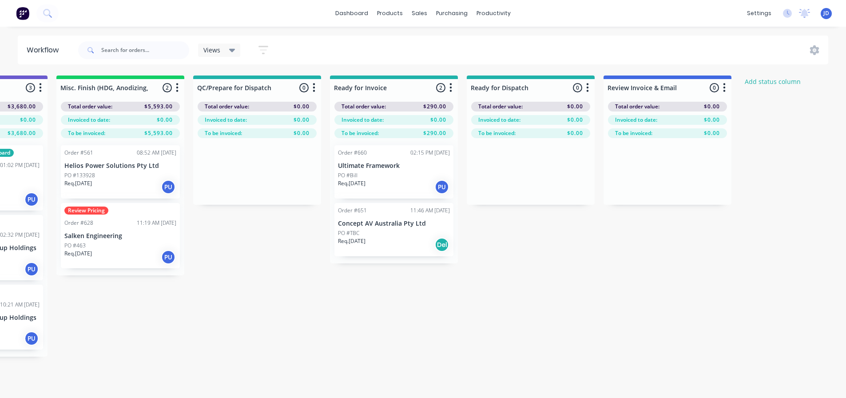
drag, startPoint x: 380, startPoint y: 324, endPoint x: 453, endPoint y: 320, distance: 73.8
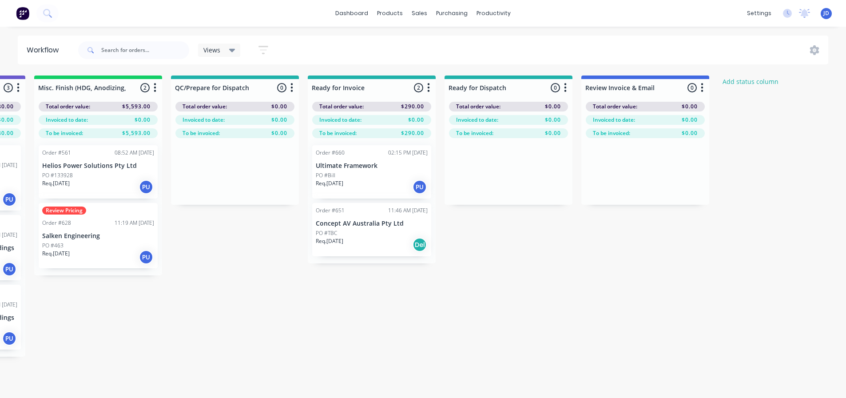
click at [357, 186] on div "Req. [DATE] PU" at bounding box center [372, 186] width 112 height 15
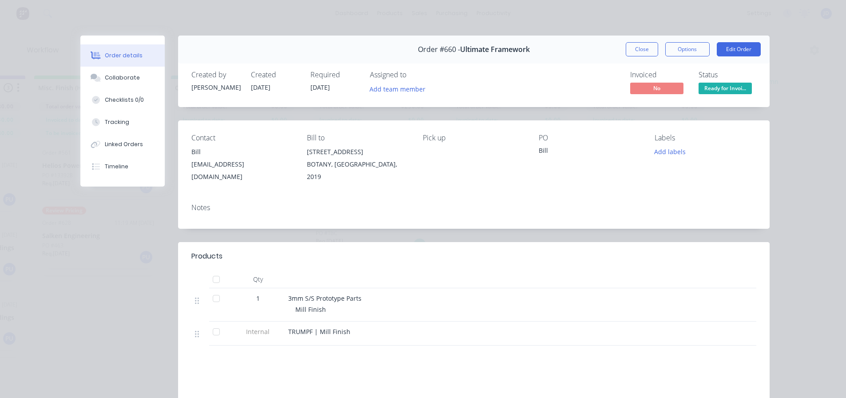
click at [640, 47] on button "Close" at bounding box center [642, 49] width 32 height 14
